Goal: Find specific page/section: Find specific page/section

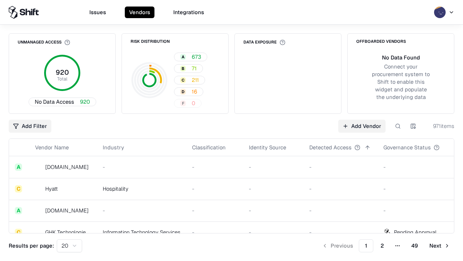
click at [413, 126] on html "Issues Vendors Integrations Unmanaged Access 920 Total No Data Access 920 Risk …" at bounding box center [231, 130] width 463 height 261
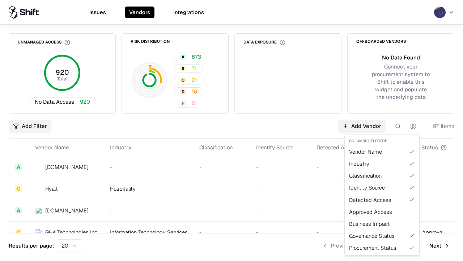
click at [232, 130] on html "Issues Vendors Integrations Unmanaged Access 920 Total No Data Access 920 Risk …" at bounding box center [231, 130] width 463 height 261
click at [413, 126] on html "Issues Vendors Integrations Unmanaged Access 920 Total No Data Access 920 Risk …" at bounding box center [231, 130] width 463 height 261
click at [382, 151] on div "Vendor Name" at bounding box center [382, 152] width 72 height 12
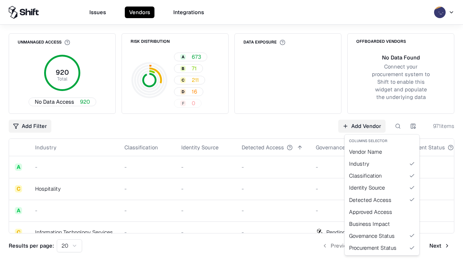
click at [413, 126] on html "Issues Vendors Integrations Unmanaged Access 920 Total No Data Access 920 Risk …" at bounding box center [231, 130] width 463 height 261
click at [382, 151] on div "Vendor Name" at bounding box center [382, 152] width 72 height 12
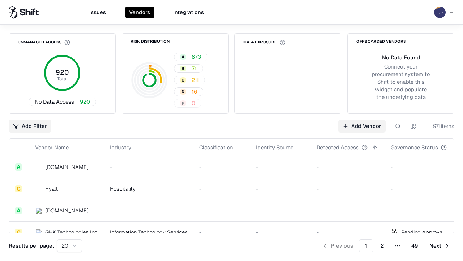
click at [413, 126] on html "Issues Vendors Integrations Unmanaged Access 920 Total No Data Access 920 Risk …" at bounding box center [231, 130] width 463 height 261
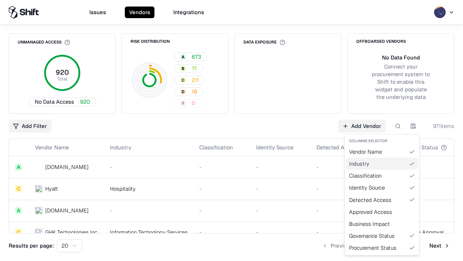
click at [382, 163] on div "Industry" at bounding box center [382, 163] width 72 height 12
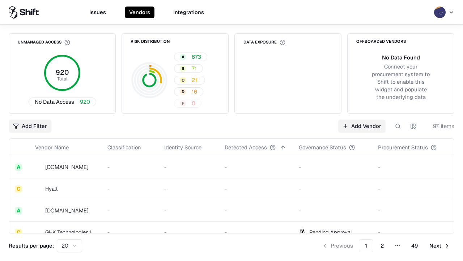
click at [413, 126] on html "Issues Vendors Integrations Unmanaged Access 920 Total No Data Access 920 Risk …" at bounding box center [231, 130] width 463 height 261
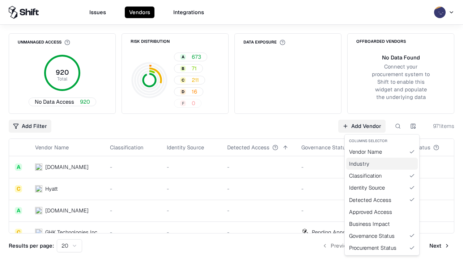
click at [382, 163] on div "Industry" at bounding box center [382, 163] width 72 height 12
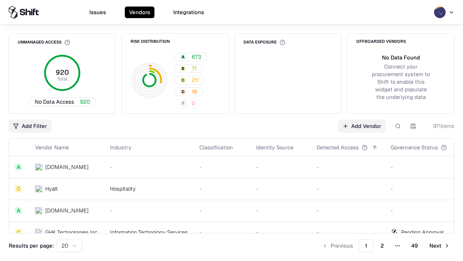
click at [413, 126] on html "Issues Vendors Integrations Unmanaged Access 920 Total No Data Access 920 Risk …" at bounding box center [231, 130] width 463 height 261
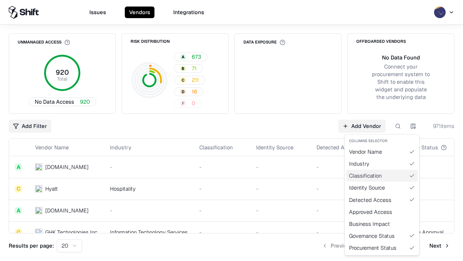
click at [382, 175] on div "Classification" at bounding box center [382, 175] width 72 height 12
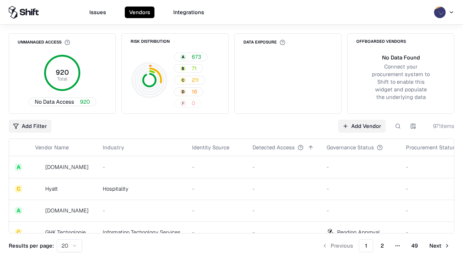
click at [413, 126] on html "Issues Vendors Integrations Unmanaged Access 920 Total No Data Access 920 Risk …" at bounding box center [231, 130] width 463 height 261
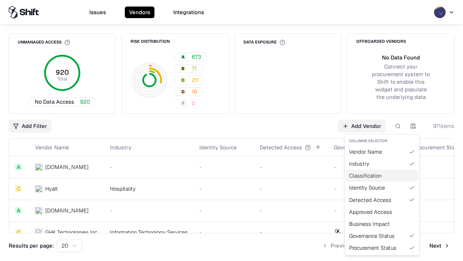
click at [382, 175] on div "Classification" at bounding box center [382, 175] width 72 height 12
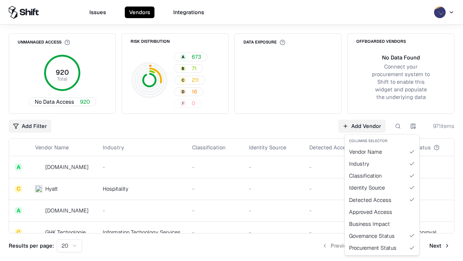
click at [413, 126] on html "Issues Vendors Integrations Unmanaged Access 920 Total No Data Access 920 Risk …" at bounding box center [231, 130] width 463 height 261
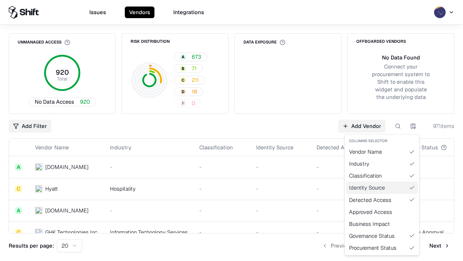
click at [382, 187] on div "Identity Source" at bounding box center [382, 187] width 72 height 12
